Goal: Use online tool/utility: Utilize a website feature to perform a specific function

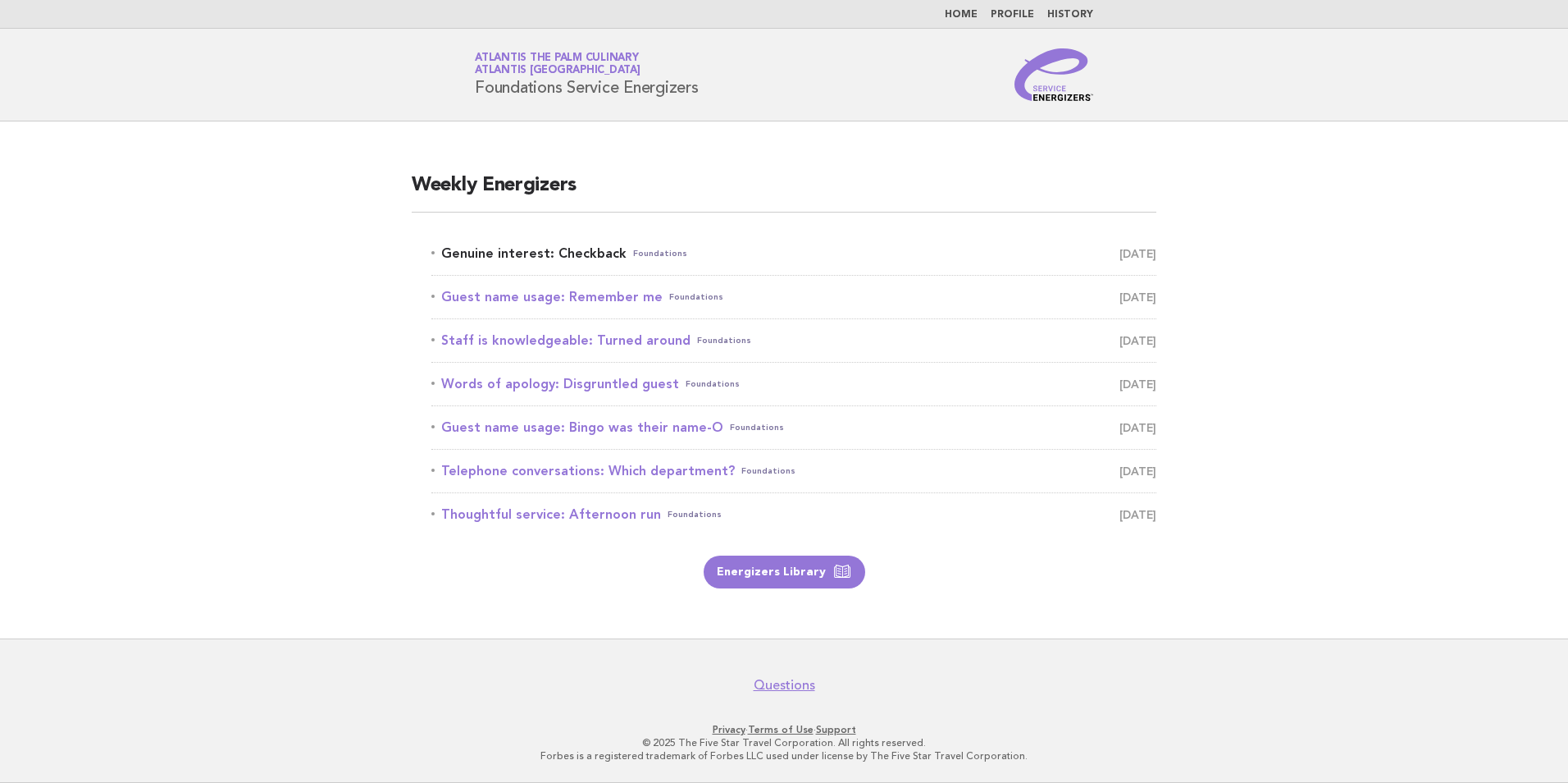
click at [527, 251] on link "Genuine interest: Checkback Foundations October 8" at bounding box center [794, 253] width 725 height 23
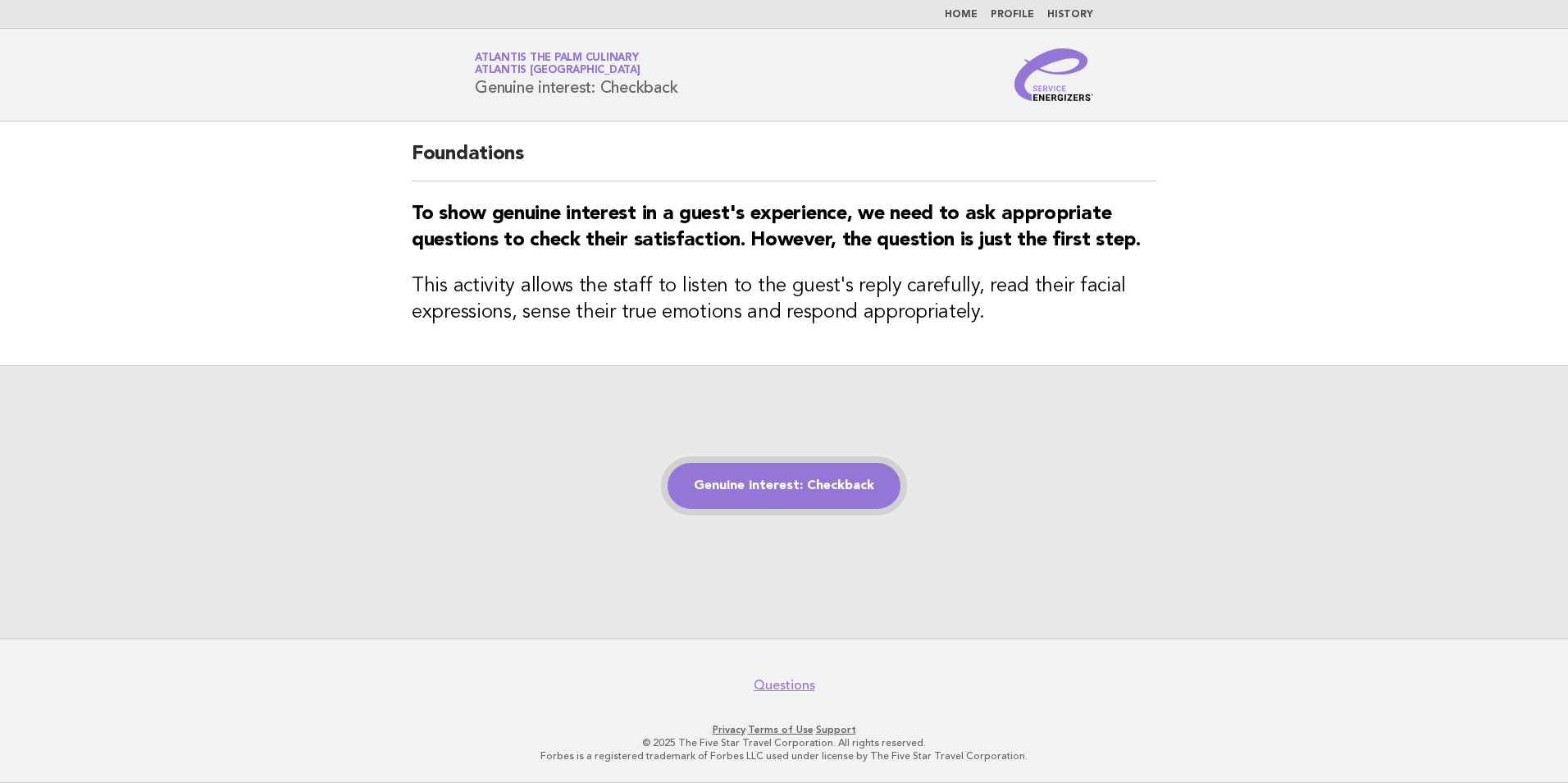
click at [827, 495] on link "Genuine interest: Checkback" at bounding box center [784, 486] width 233 height 46
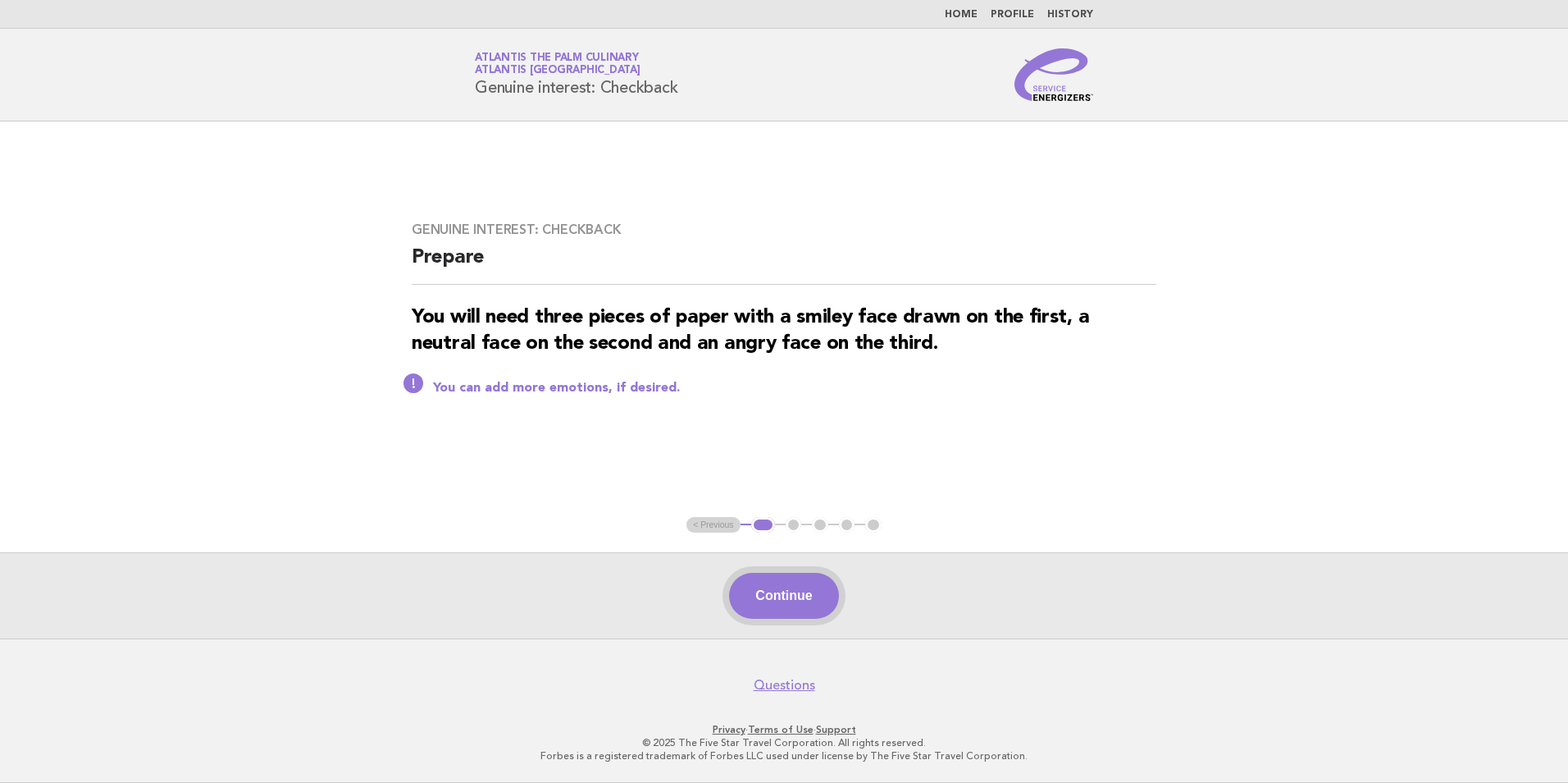
click at [798, 608] on button "Continue" at bounding box center [783, 595] width 109 height 46
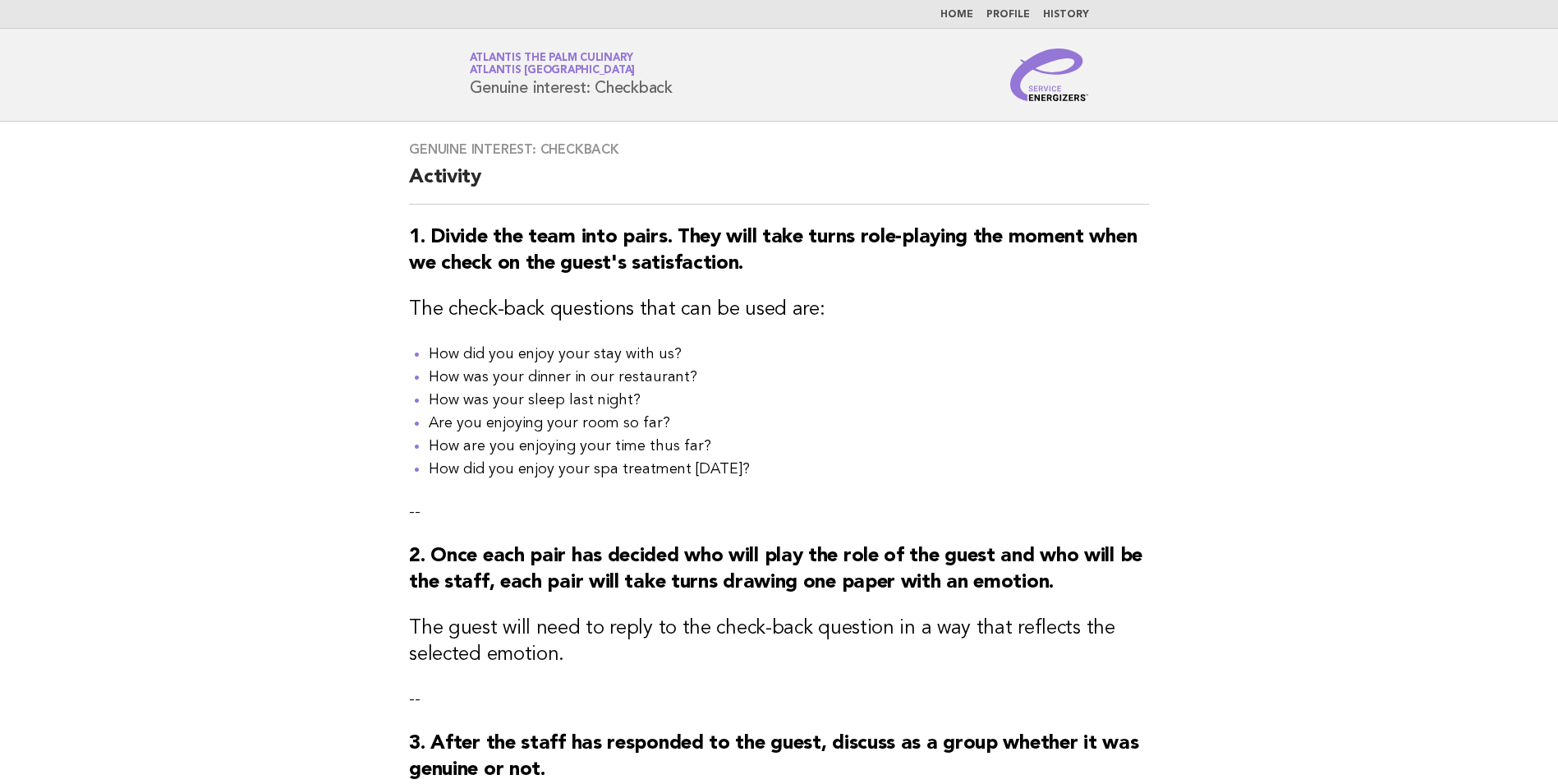
scroll to position [387, 0]
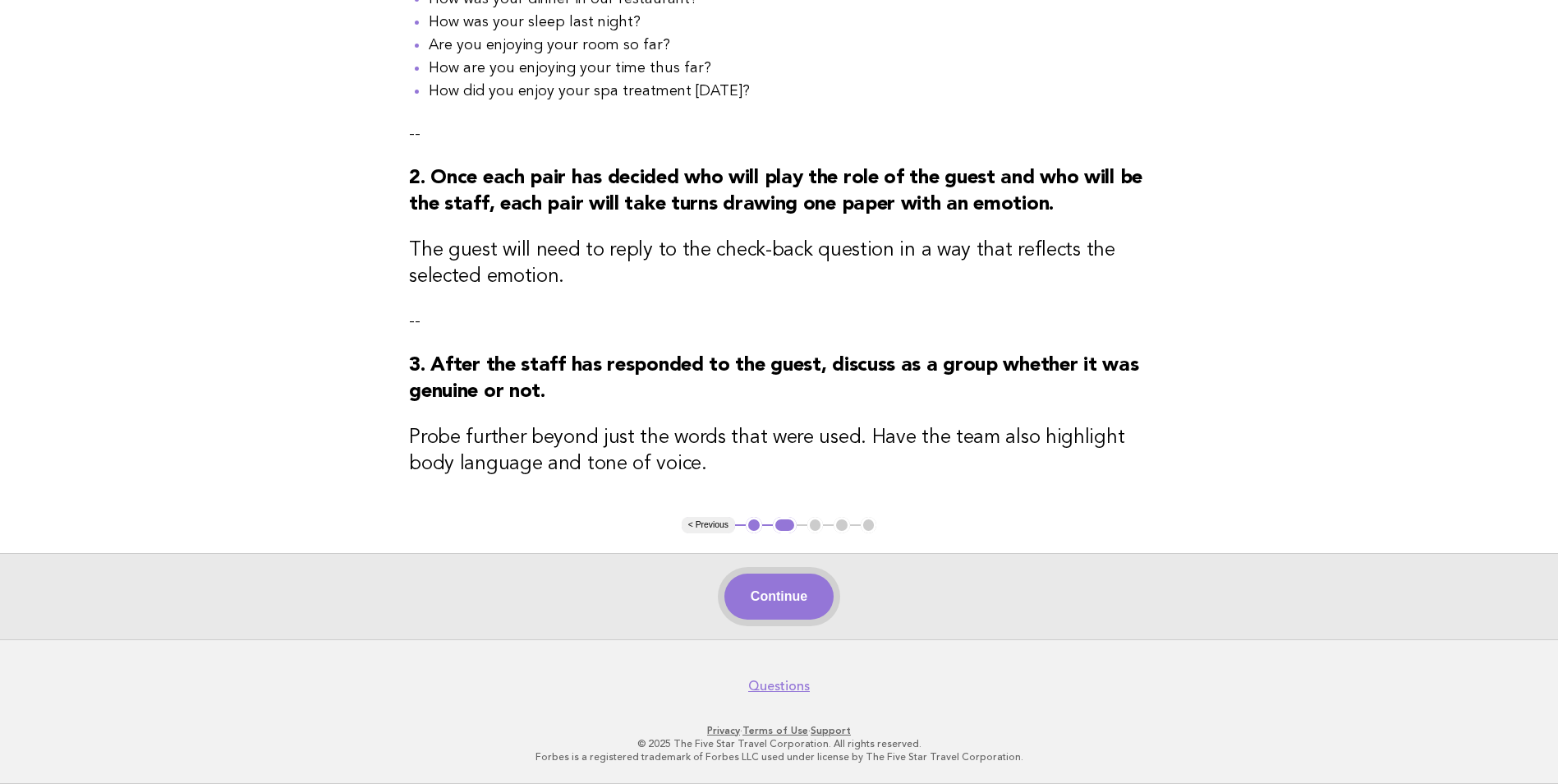
click at [778, 604] on button "Continue" at bounding box center [779, 596] width 109 height 46
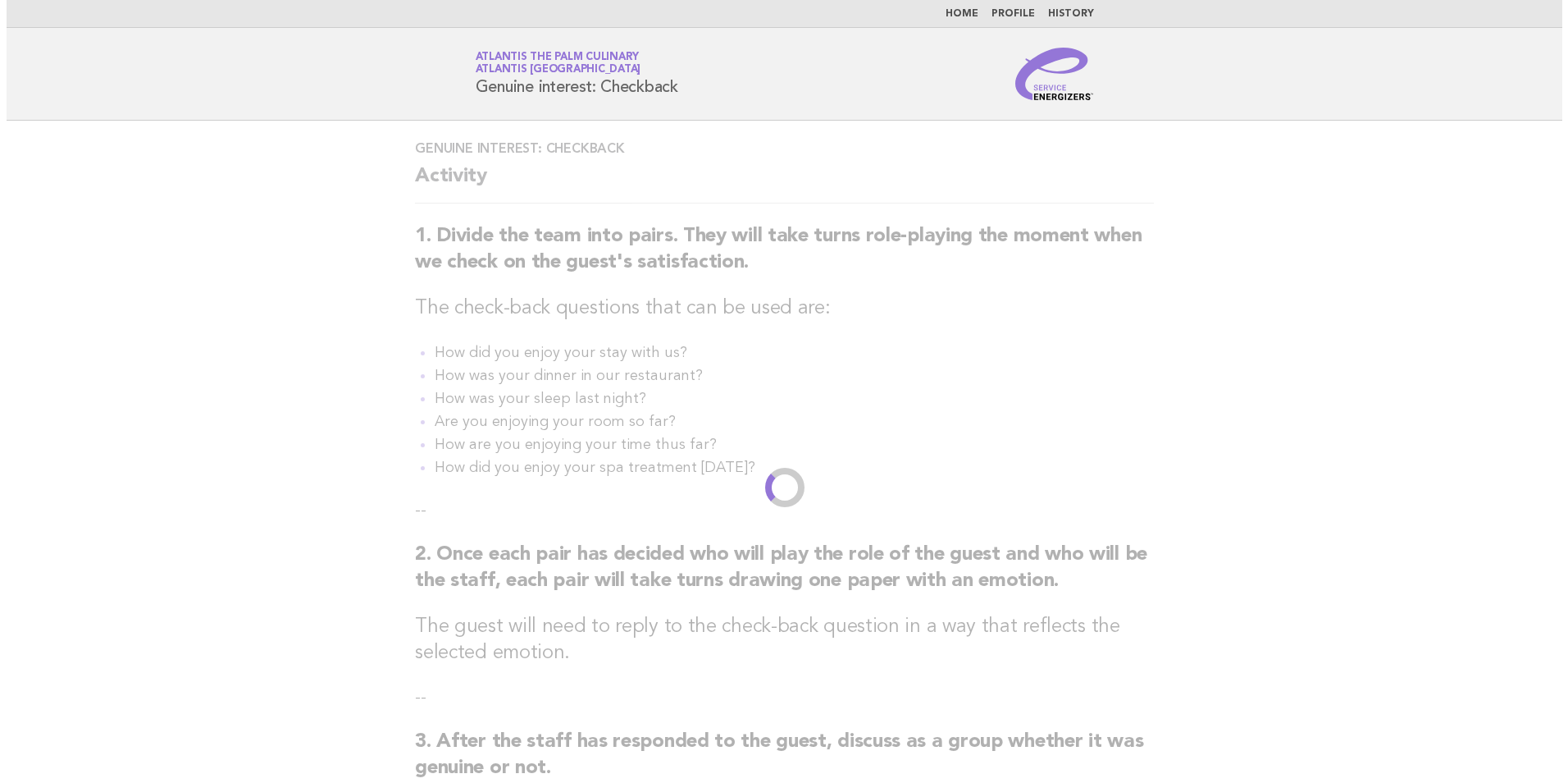
scroll to position [0, 0]
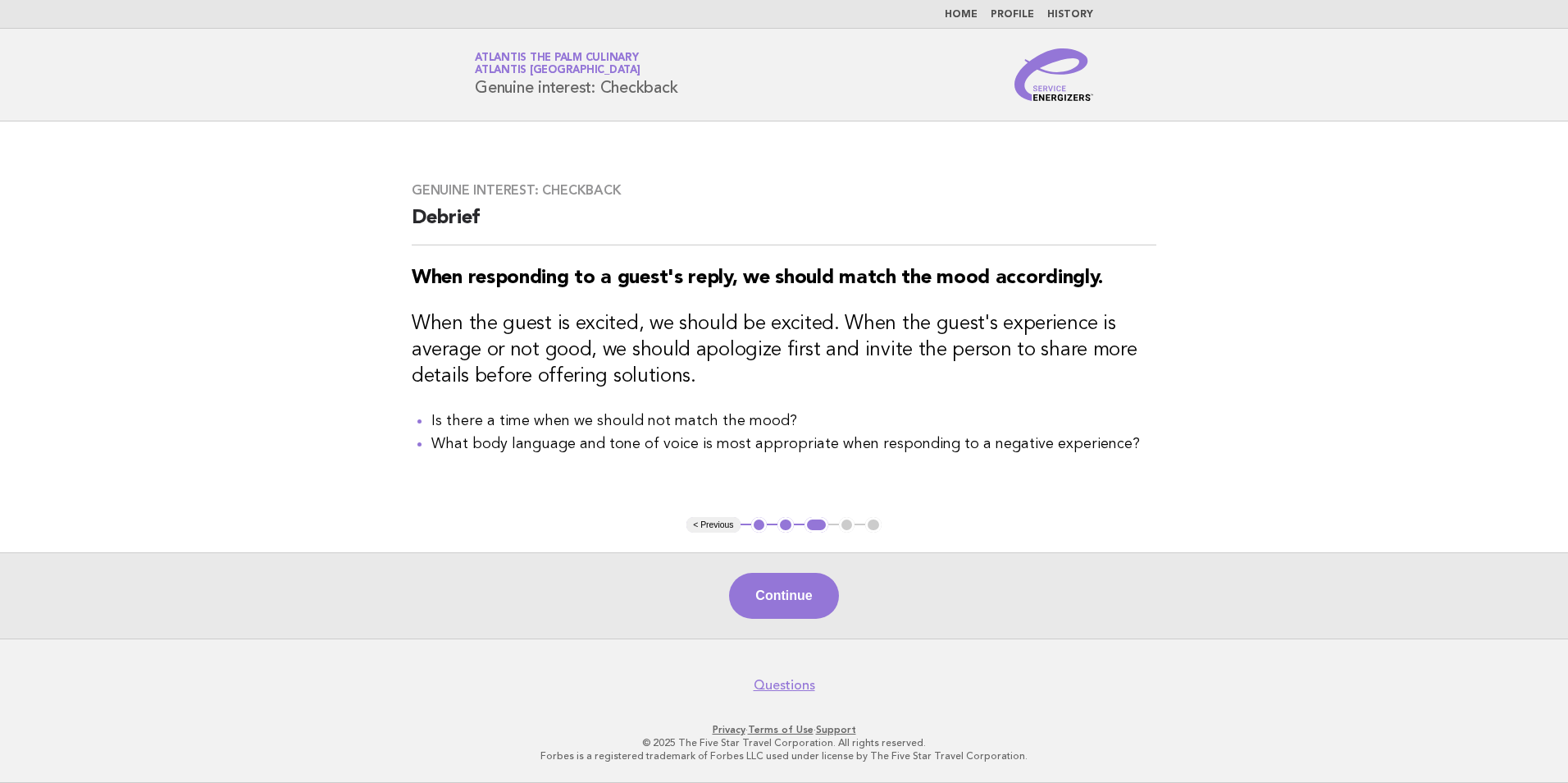
click at [797, 588] on button "Continue" at bounding box center [783, 595] width 109 height 46
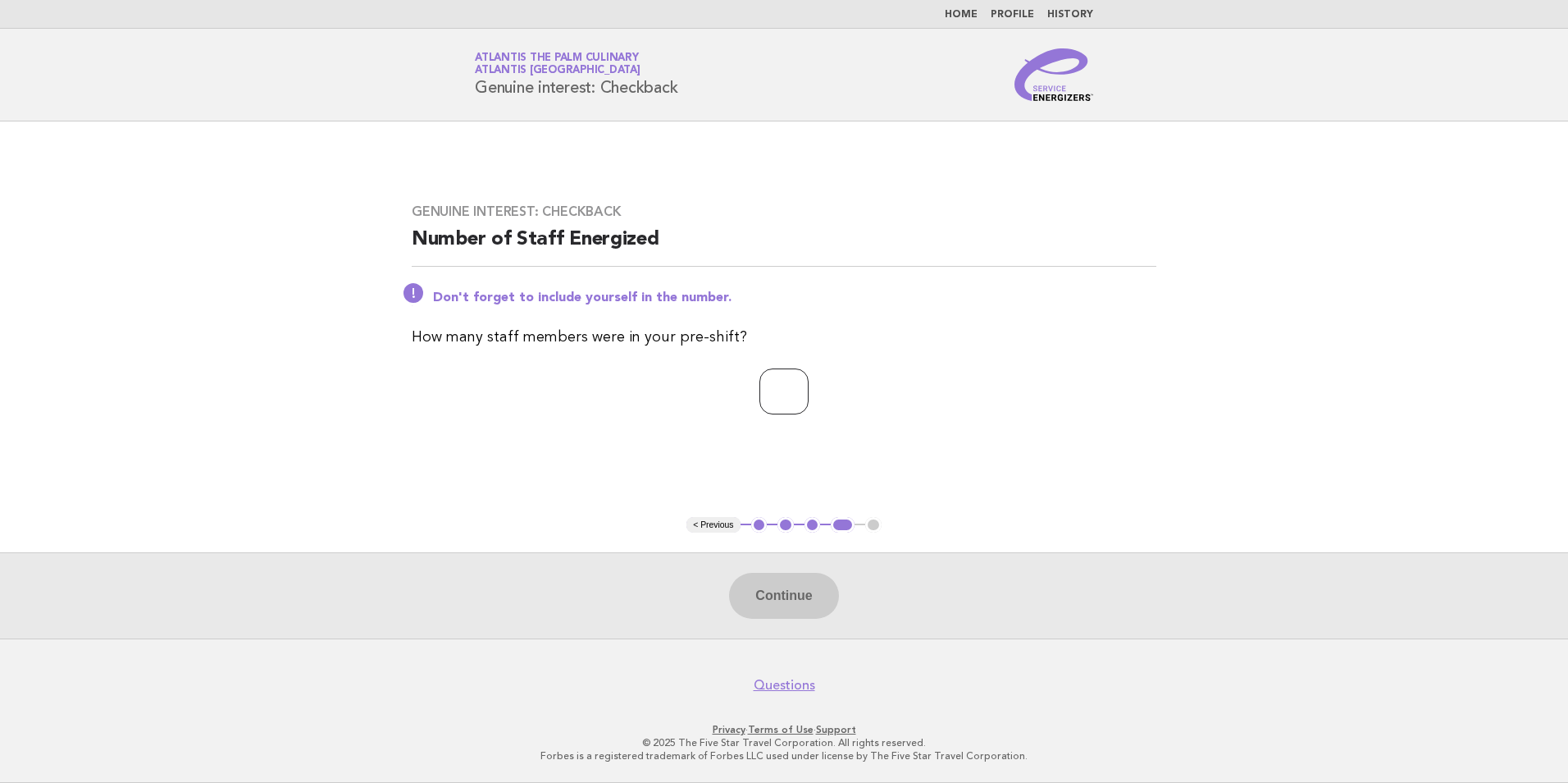
drag, startPoint x: 838, startPoint y: 477, endPoint x: 839, endPoint y: 467, distance: 10.0
click at [839, 476] on main "Genuine interest: Checkback Number of Staff Energized Don't forget to include y…" at bounding box center [784, 380] width 1568 height 517
click at [785, 390] on input "number" at bounding box center [784, 392] width 49 height 46
type input "**"
click at [809, 592] on button "Continue" at bounding box center [783, 595] width 109 height 46
